Goal: Book appointment/travel/reservation

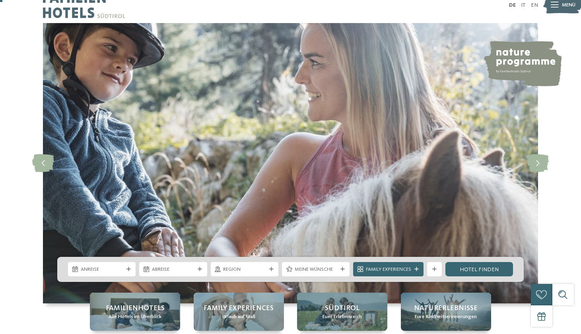
scroll to position [13, 0]
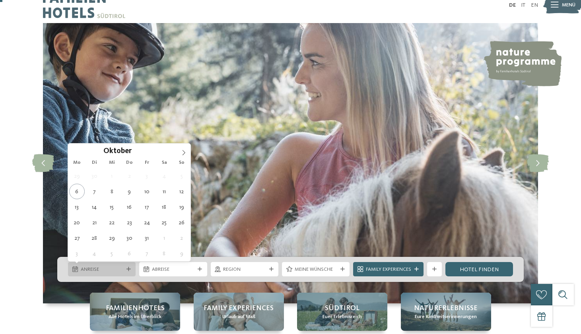
click at [129, 271] on icon at bounding box center [129, 269] width 4 height 4
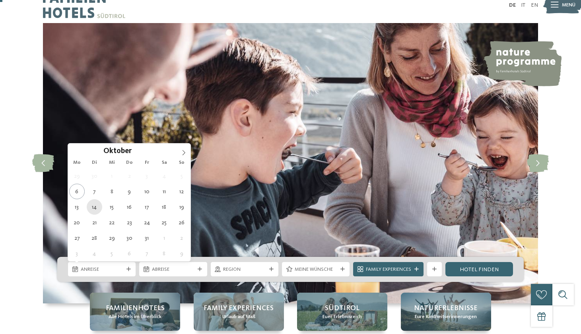
type div "14.10.2025"
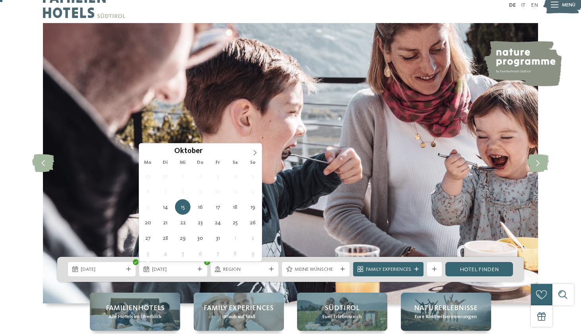
type div "17.10.2025"
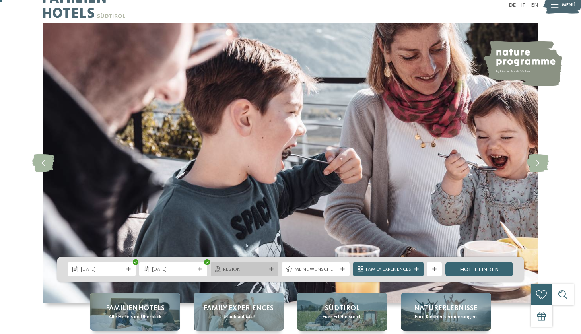
click at [260, 270] on span "Region" at bounding box center [244, 269] width 43 height 7
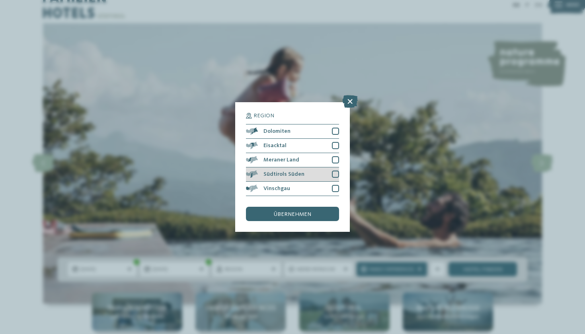
click at [335, 171] on div at bounding box center [335, 174] width 7 height 7
click at [334, 156] on div at bounding box center [335, 159] width 7 height 7
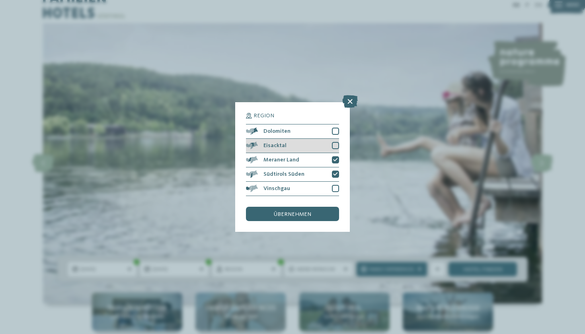
click at [336, 142] on div at bounding box center [335, 145] width 7 height 7
click at [336, 128] on div at bounding box center [335, 131] width 7 height 7
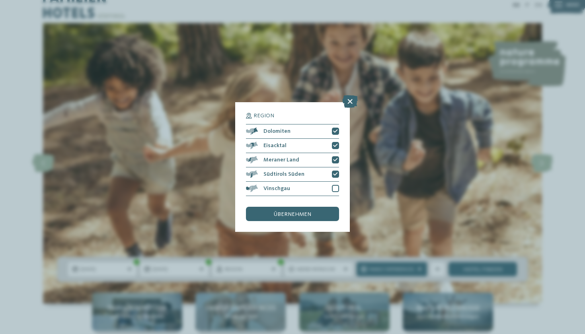
click at [339, 152] on div "Region Dolomiten Eisacktal" at bounding box center [292, 167] width 115 height 130
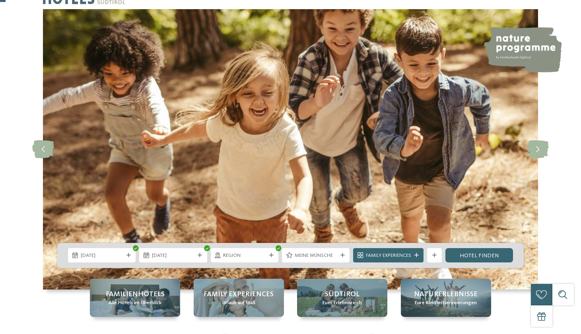
scroll to position [31, 0]
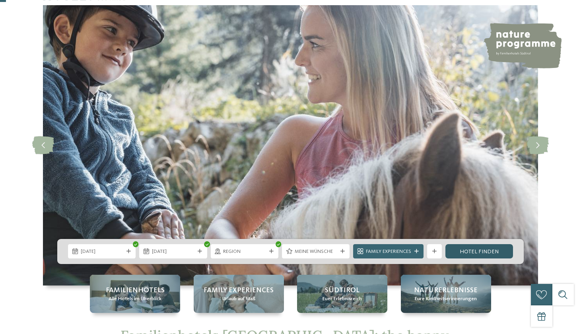
click at [496, 249] on link "Hotel finden" at bounding box center [480, 251] width 68 height 14
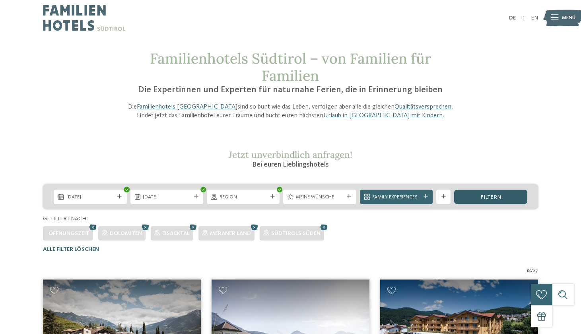
click at [469, 194] on div "filtern" at bounding box center [491, 197] width 73 height 14
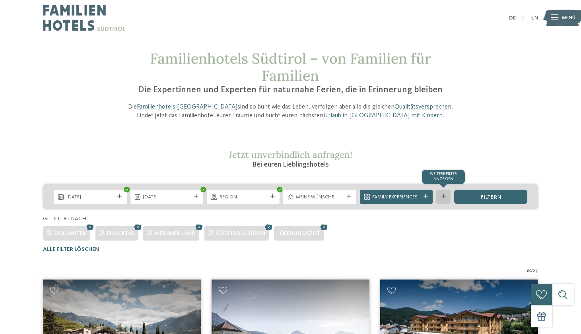
click at [440, 200] on div "Weitere Filter anzeigen" at bounding box center [444, 197] width 14 height 14
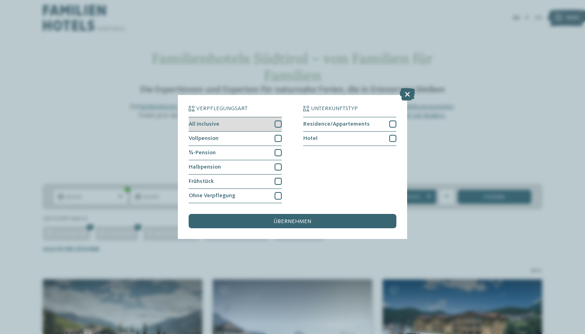
click at [278, 121] on div at bounding box center [278, 124] width 7 height 7
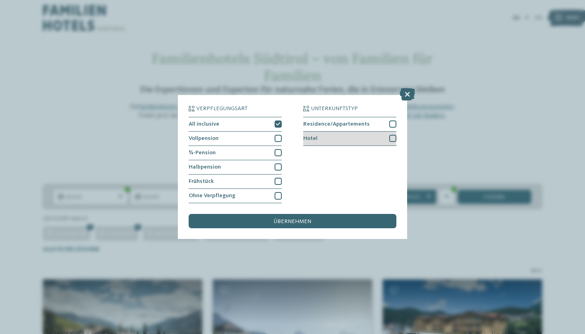
click at [392, 135] on div at bounding box center [392, 138] width 7 height 7
click at [307, 219] on span "übernehmen" at bounding box center [292, 222] width 37 height 6
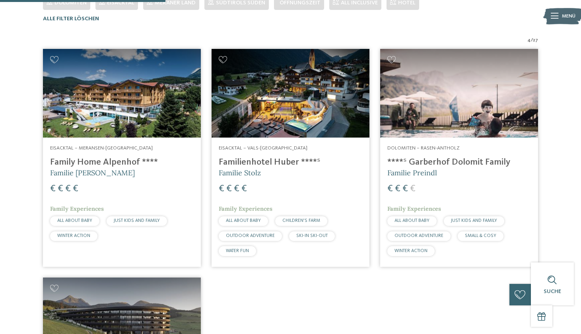
scroll to position [230, 0]
click at [300, 107] on img at bounding box center [291, 93] width 158 height 89
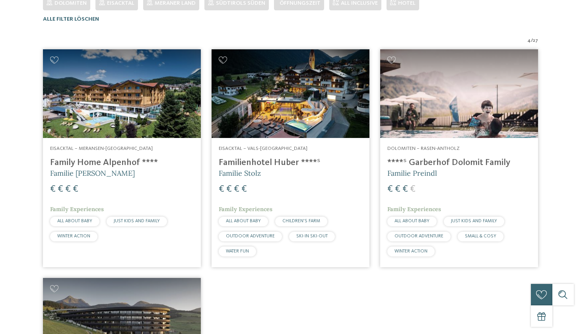
scroll to position [0, 0]
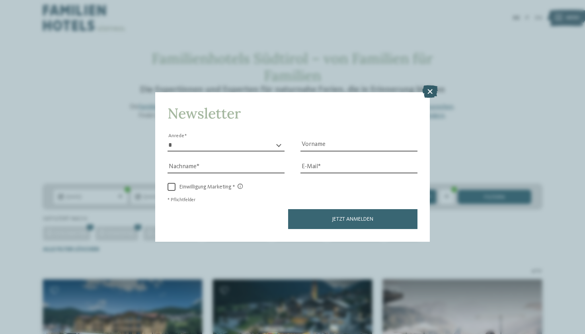
click at [428, 86] on icon at bounding box center [430, 92] width 16 height 13
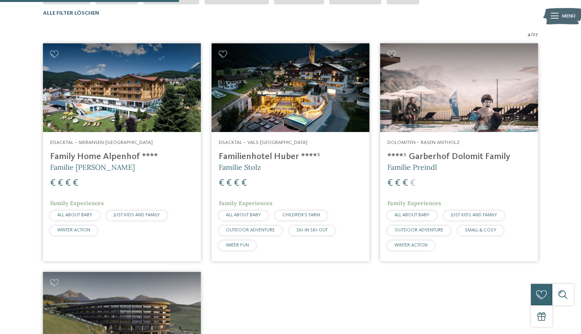
scroll to position [231, 0]
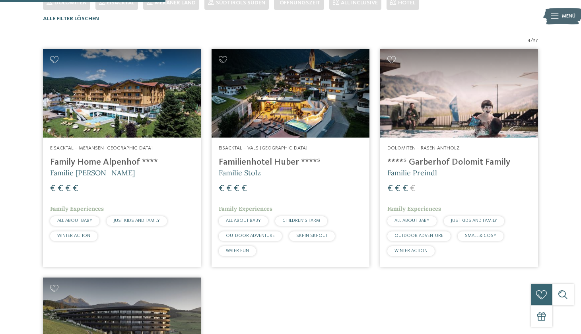
click at [106, 86] on img at bounding box center [122, 93] width 158 height 89
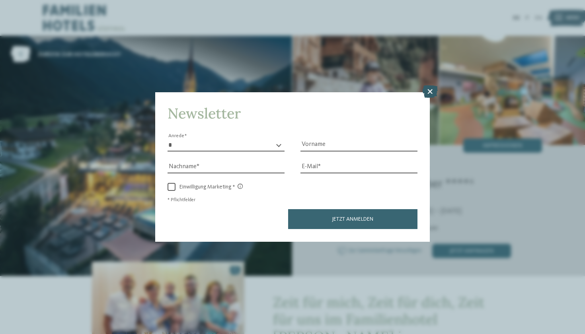
click at [432, 86] on icon at bounding box center [430, 92] width 16 height 13
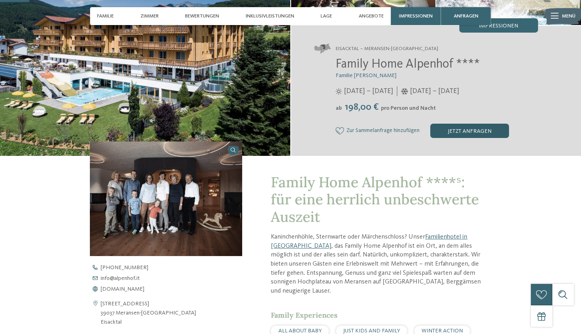
scroll to position [120, 0]
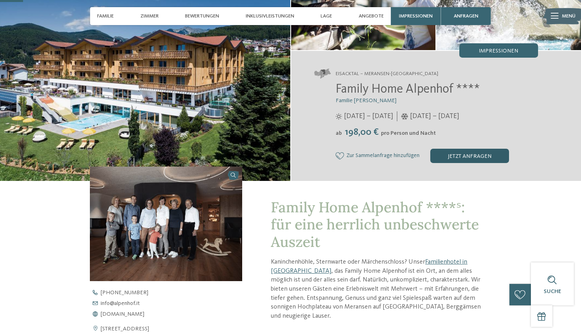
click at [464, 154] on div "jetzt anfragen" at bounding box center [470, 156] width 79 height 14
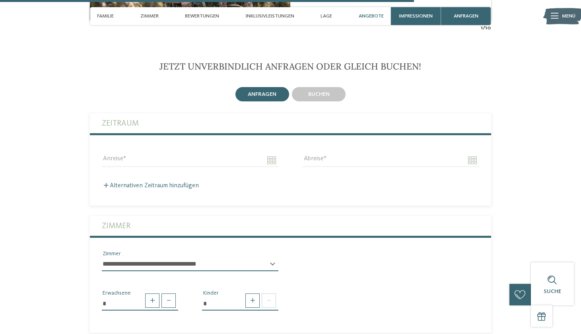
scroll to position [1688, 0]
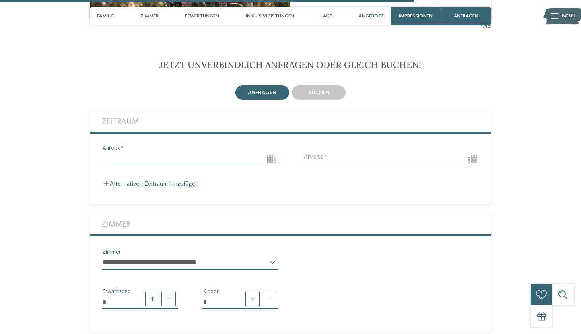
click at [249, 152] on input "Anreise" at bounding box center [190, 159] width 177 height 14
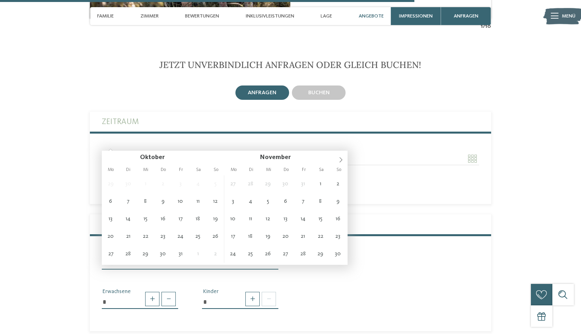
type input "**********"
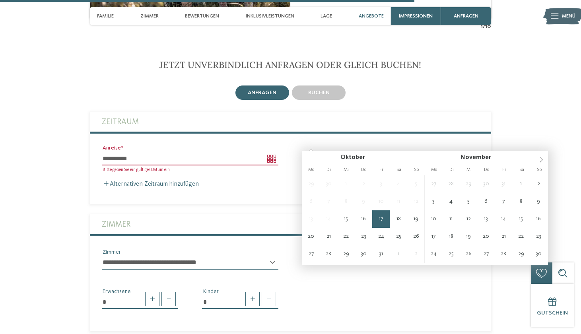
type input "**********"
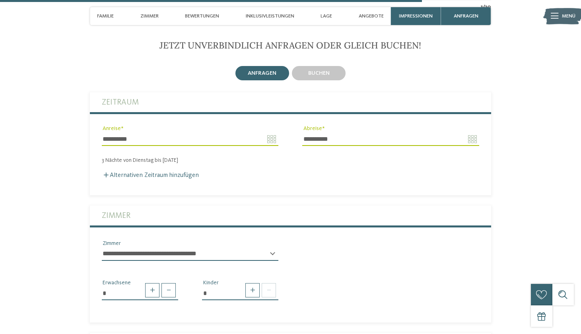
scroll to position [1740, 0]
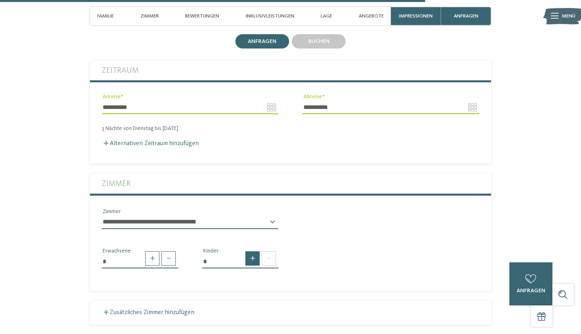
click at [250, 252] on span at bounding box center [253, 259] width 14 height 14
type input "*"
click at [245, 265] on div "* Kind * * * * * * * * * * * ** ** ** ** ** ** ** ** Alter Kind" at bounding box center [240, 275] width 100 height 56
click at [273, 283] on div "* * * * * * * * * * * ** ** ** ** ** ** ** ** Alter Kind" at bounding box center [240, 293] width 76 height 20
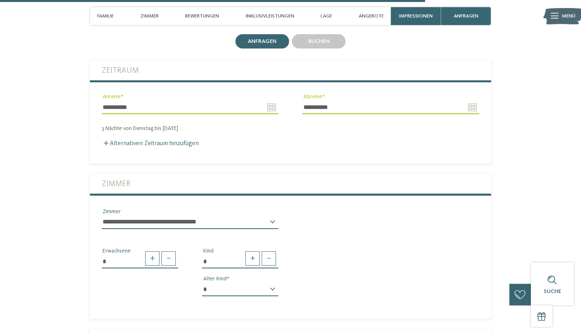
select select "**"
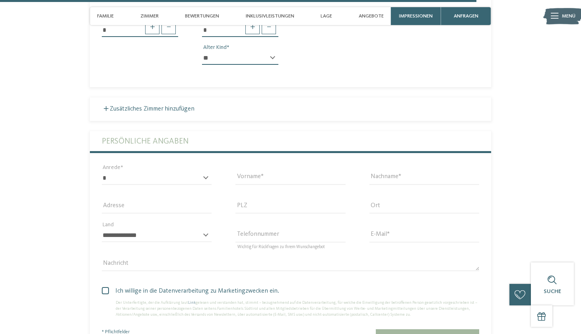
scroll to position [1972, 0]
click at [207, 171] on div "* **** **** ******* ****** Anrede" at bounding box center [157, 181] width 110 height 21
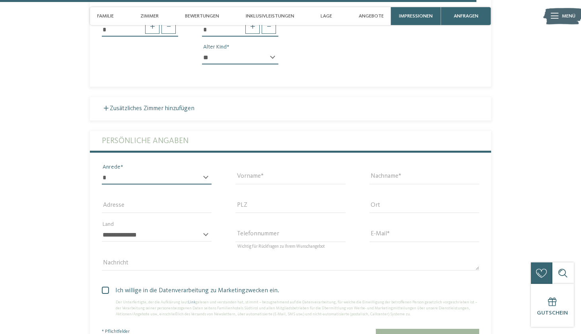
select select "*"
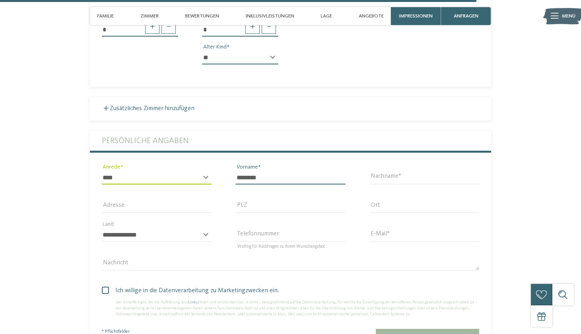
type input "********"
type input "**********"
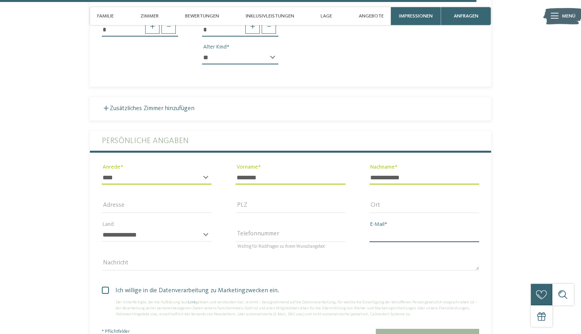
type input "**********"
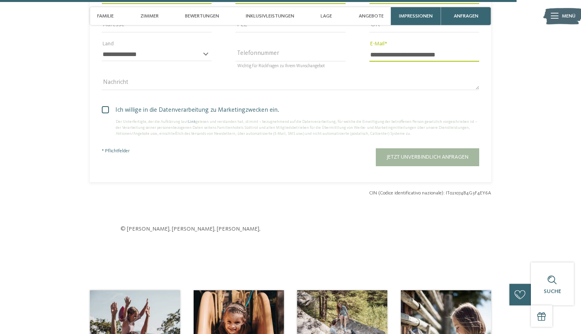
scroll to position [2153, 0]
click at [105, 106] on span at bounding box center [105, 109] width 7 height 7
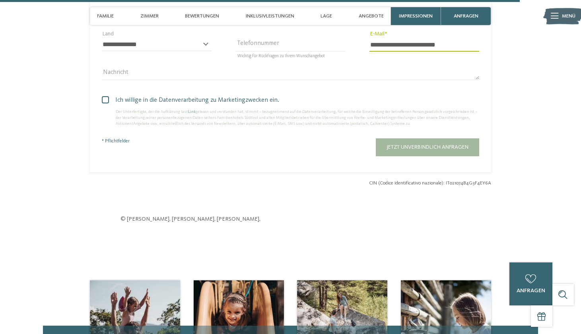
scroll to position [2166, 0]
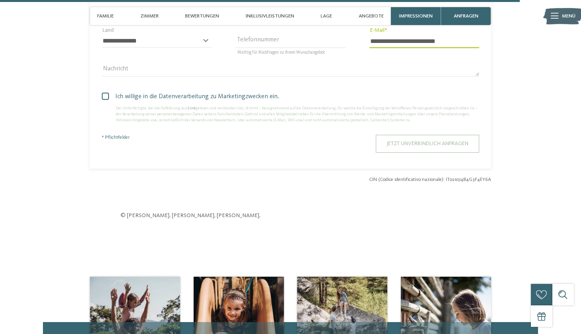
click at [419, 141] on span "Jetzt unverbindlich anfragen" at bounding box center [428, 144] width 82 height 6
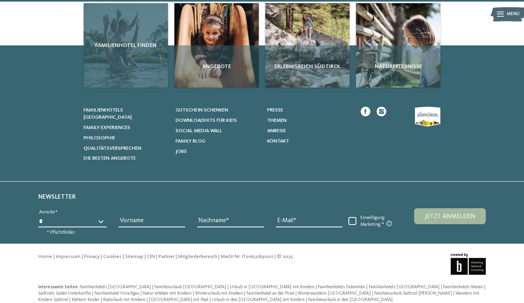
scroll to position [156, 0]
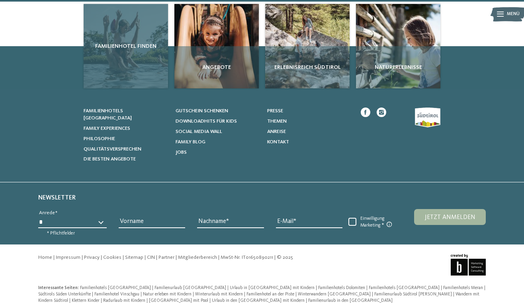
click at [147, 59] on div "Familienhotel finden" at bounding box center [126, 46] width 84 height 84
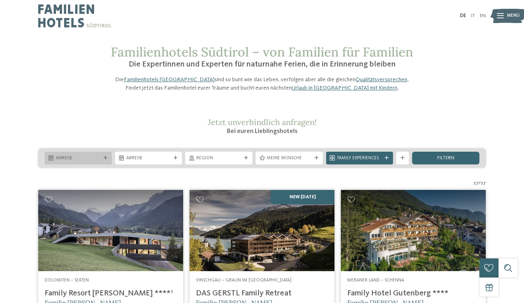
click at [92, 162] on span "Anreise" at bounding box center [78, 158] width 45 height 6
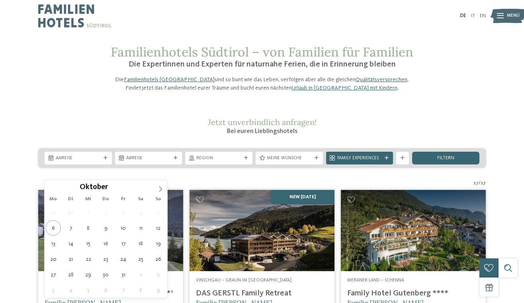
type div "14.10.2025"
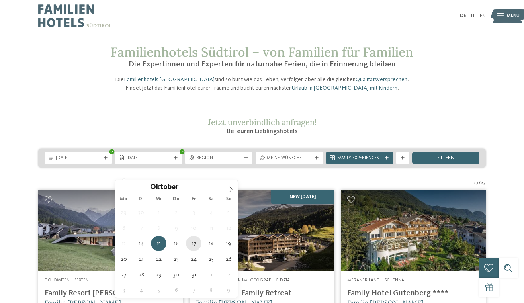
type div "[DATE]"
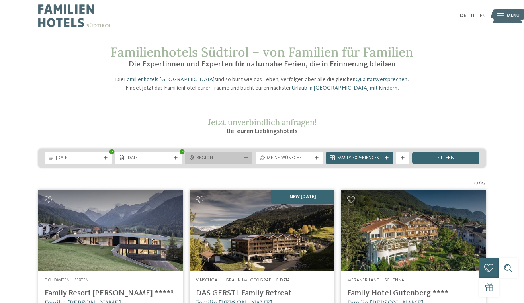
click at [245, 164] on div "Region" at bounding box center [218, 158] width 67 height 13
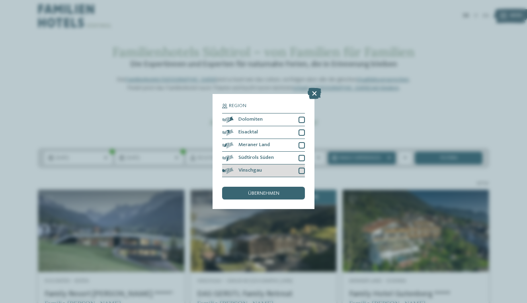
click at [298, 164] on div "Vinschgau" at bounding box center [263, 170] width 83 height 13
click at [299, 155] on div at bounding box center [301, 158] width 6 height 6
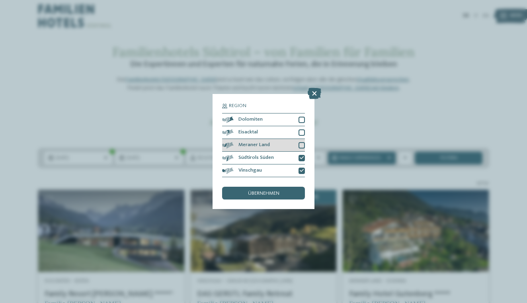
click at [299, 142] on div at bounding box center [301, 145] width 6 height 6
click at [300, 129] on div at bounding box center [301, 132] width 6 height 6
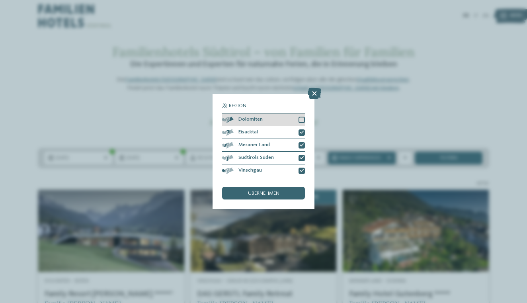
click at [301, 113] on div "Dolomiten" at bounding box center [263, 119] width 83 height 13
click at [278, 191] on span "übernehmen" at bounding box center [263, 193] width 31 height 5
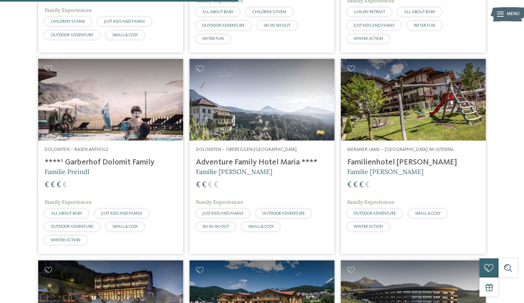
scroll to position [780, 0]
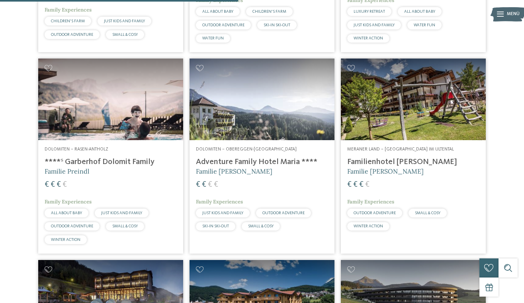
click at [119, 123] on img at bounding box center [110, 100] width 145 height 82
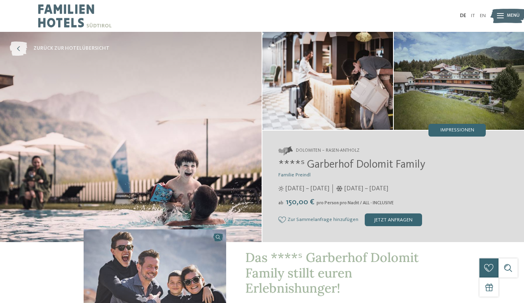
click at [74, 48] on span "zurück zur Hotelübersicht" at bounding box center [71, 48] width 76 height 7
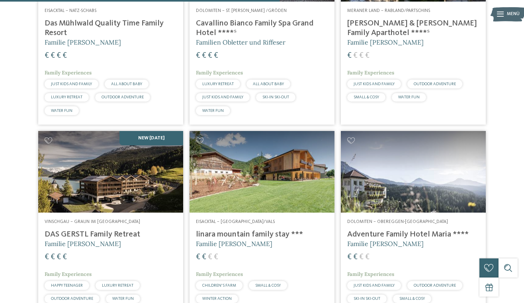
scroll to position [922, 0]
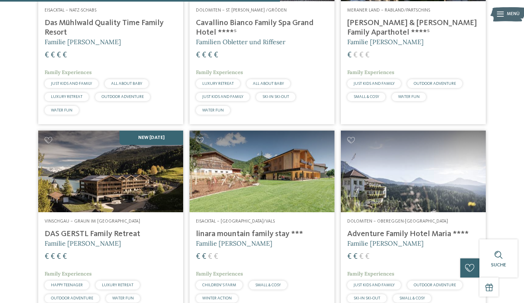
click at [117, 178] on img at bounding box center [110, 172] width 145 height 82
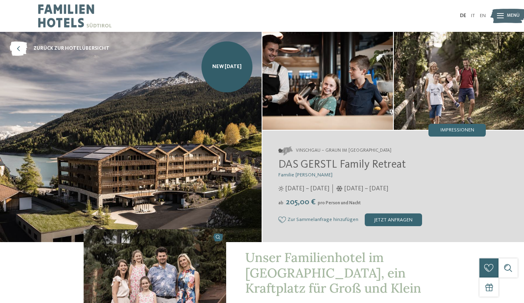
click at [392, 222] on div "jetzt anfragen" at bounding box center [393, 219] width 57 height 13
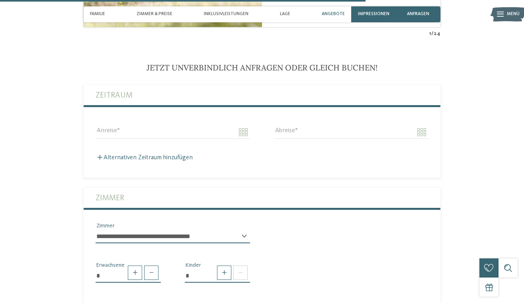
scroll to position [1500, 0]
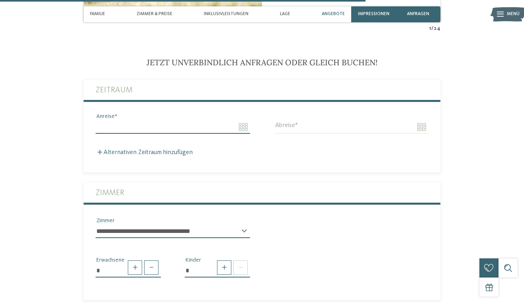
click at [215, 120] on input "Anreise" at bounding box center [173, 127] width 154 height 14
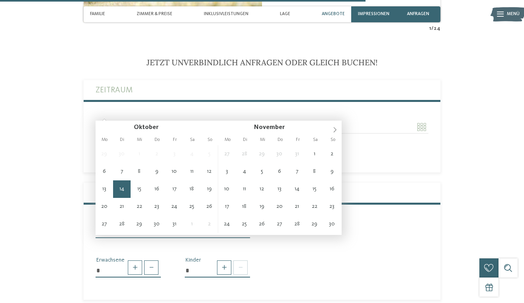
type input "**********"
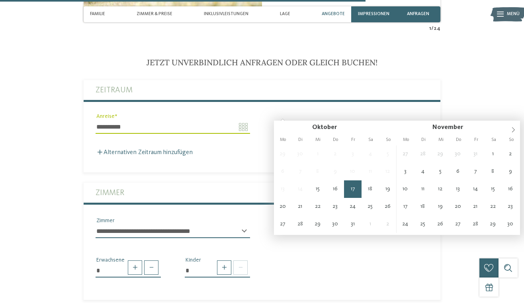
type input "**********"
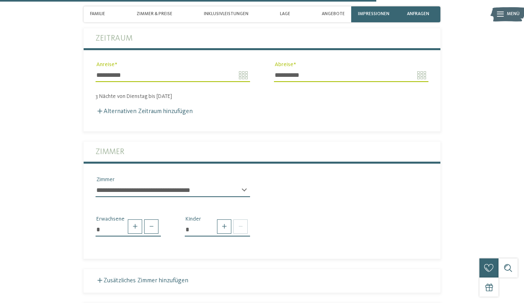
scroll to position [1553, 0]
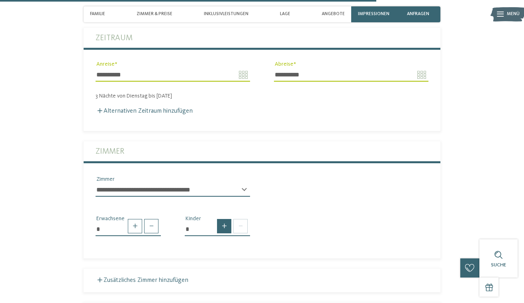
click at [221, 219] on span at bounding box center [224, 226] width 14 height 14
type input "*"
click at [243, 250] on div "* * * * * * * * * * * ** ** ** ** ** ** ** ** Alter Kind" at bounding box center [217, 260] width 65 height 20
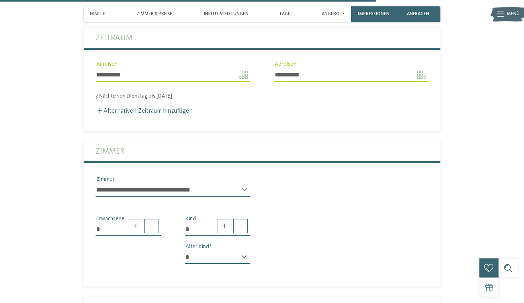
select select "**"
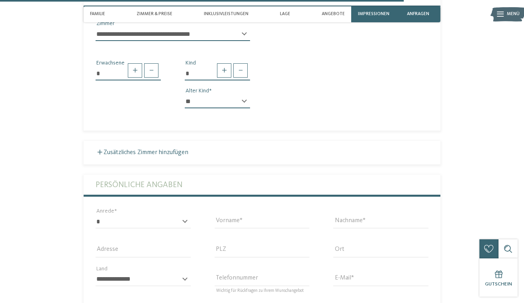
scroll to position [1766, 0]
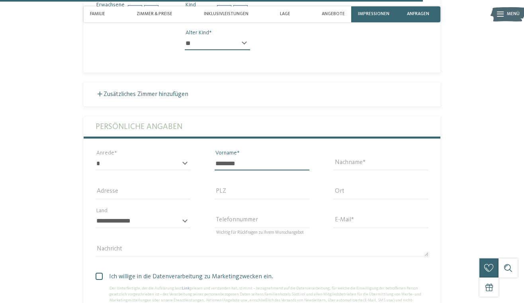
type input "********"
type input "**********"
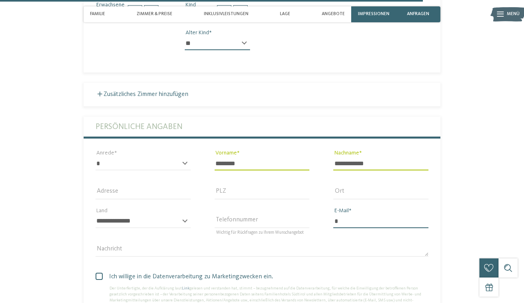
type input "**********"
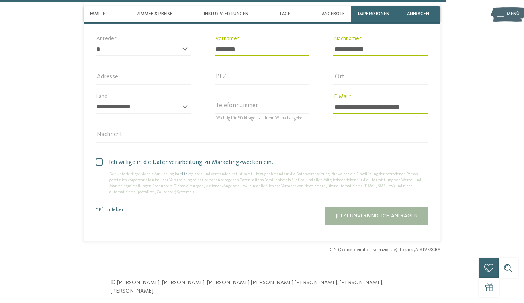
scroll to position [1881, 0]
click at [97, 158] on span at bounding box center [99, 161] width 7 height 7
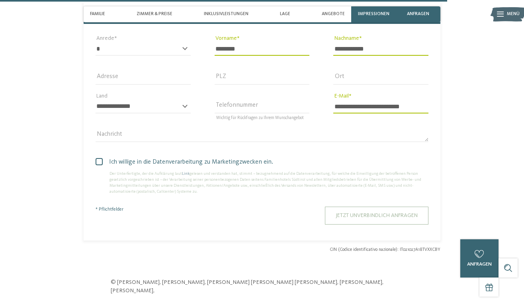
click at [346, 213] on span "Jetzt unverbindlich anfragen" at bounding box center [377, 216] width 82 height 6
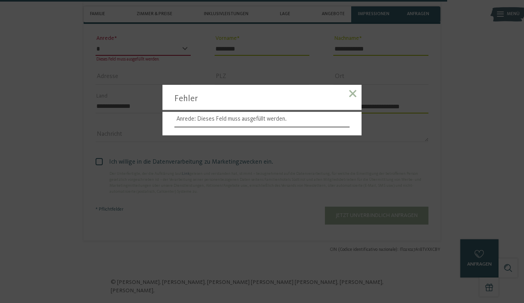
click at [359, 88] on div at bounding box center [353, 95] width 18 height 20
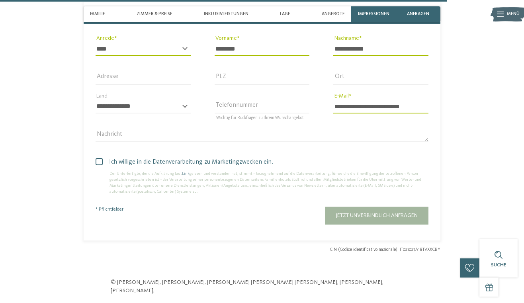
select select "*"
click at [355, 207] on button "Jetzt unverbindlich anfragen" at bounding box center [376, 216] width 103 height 18
